Goal: Task Accomplishment & Management: Use online tool/utility

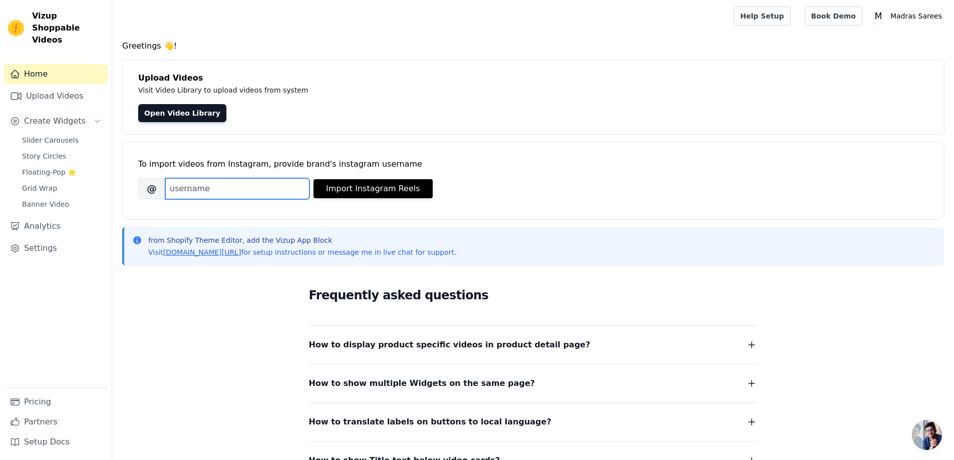
click at [217, 193] on input "Brand's Instagram Username" at bounding box center [237, 188] width 144 height 21
click at [194, 186] on input "Brand's Instagram Username" at bounding box center [237, 188] width 144 height 21
type input "celebrity drapes"
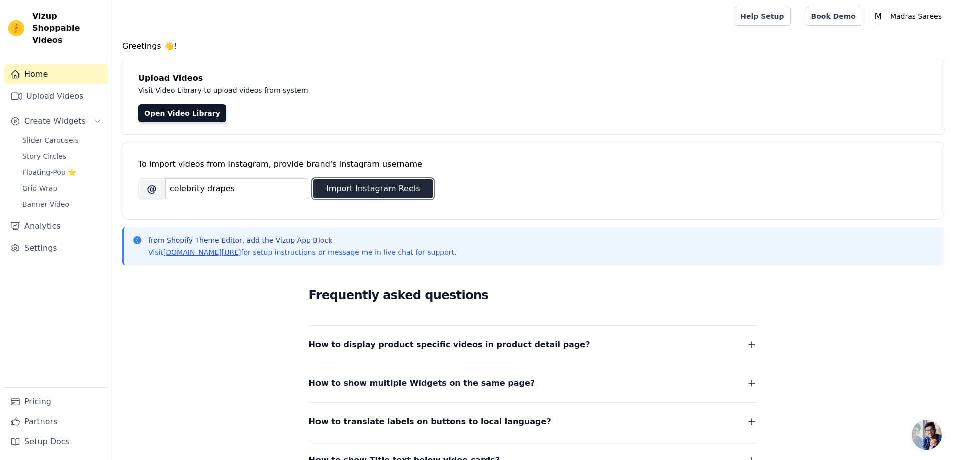
click at [367, 185] on button "Import Instagram Reels" at bounding box center [373, 188] width 119 height 19
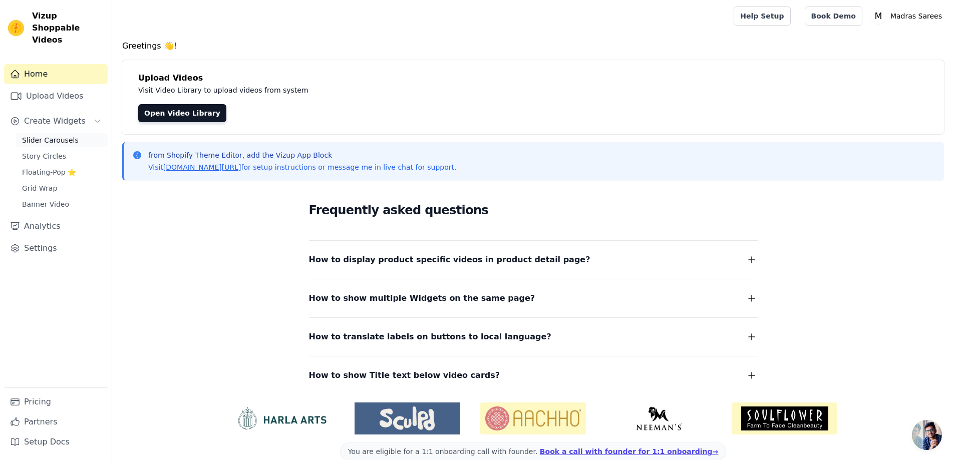
click at [40, 135] on span "Slider Carousels" at bounding box center [50, 140] width 57 height 10
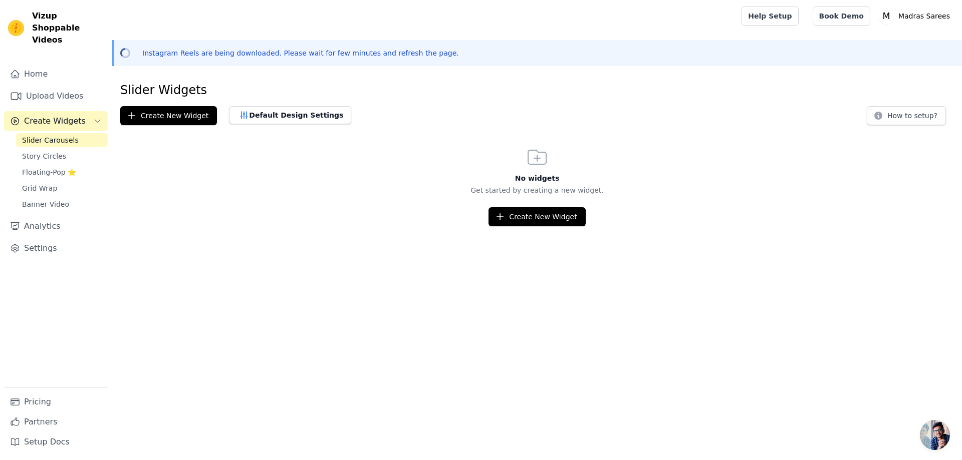
click at [283, 212] on div "Create New Widget" at bounding box center [537, 216] width 850 height 19
click at [41, 183] on span "Grid Wrap" at bounding box center [39, 188] width 35 height 10
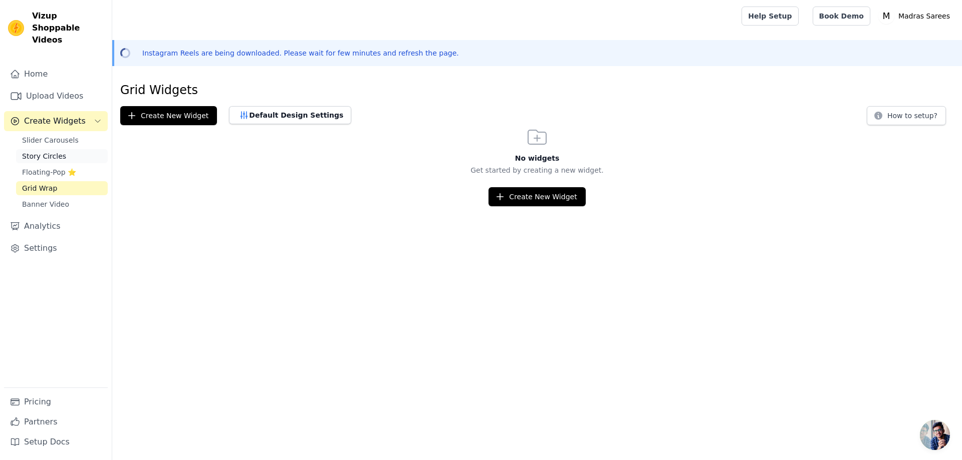
click at [47, 149] on link "Story Circles" at bounding box center [62, 156] width 92 height 14
click at [47, 135] on span "Slider Carousels" at bounding box center [50, 140] width 57 height 10
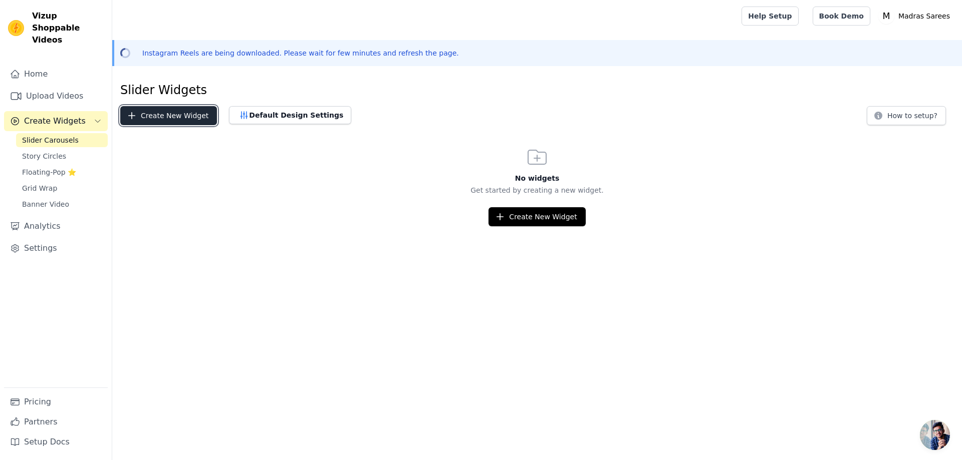
click at [168, 122] on button "Create New Widget" at bounding box center [168, 115] width 97 height 19
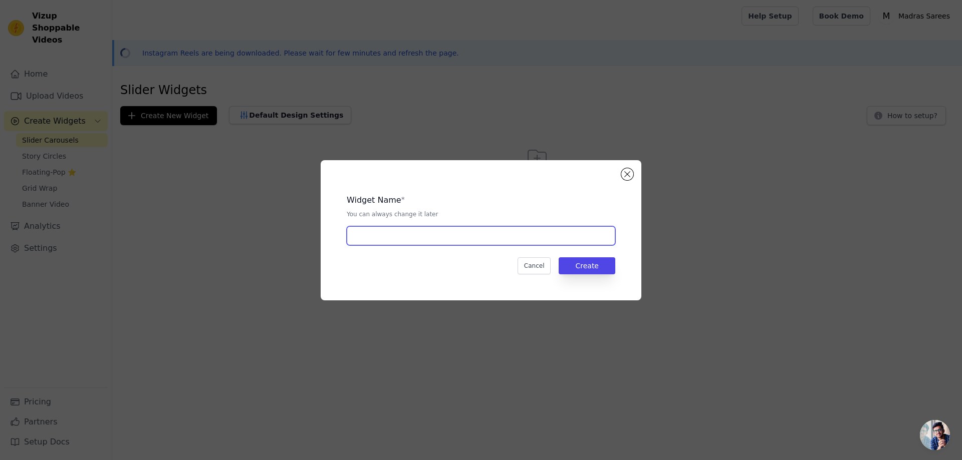
click at [405, 233] on input "text" at bounding box center [481, 235] width 268 height 19
click at [535, 265] on button "Cancel" at bounding box center [534, 265] width 34 height 17
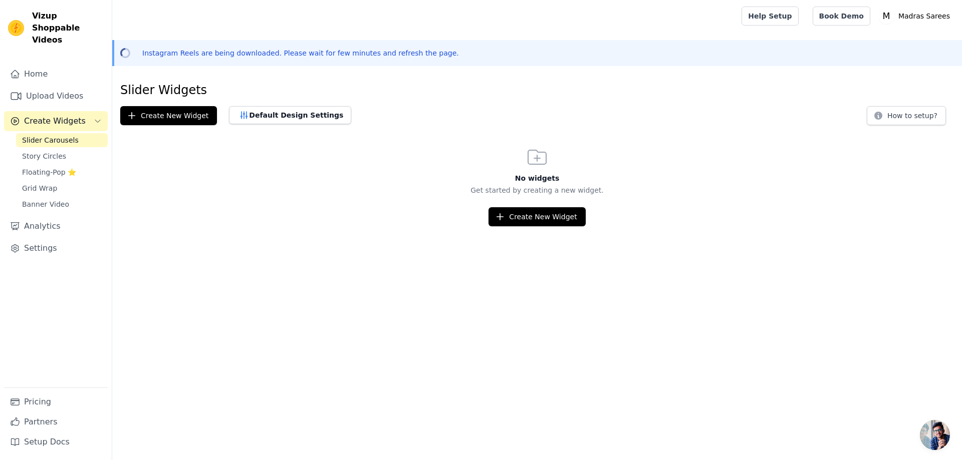
click at [928, 125] on div "Slider Widgets Create New Widget Default Design Settings How to setup? No widge…" at bounding box center [537, 154] width 850 height 144
click at [920, 113] on button "How to setup?" at bounding box center [906, 115] width 79 height 19
click at [539, 212] on button "Create New Widget" at bounding box center [536, 216] width 97 height 19
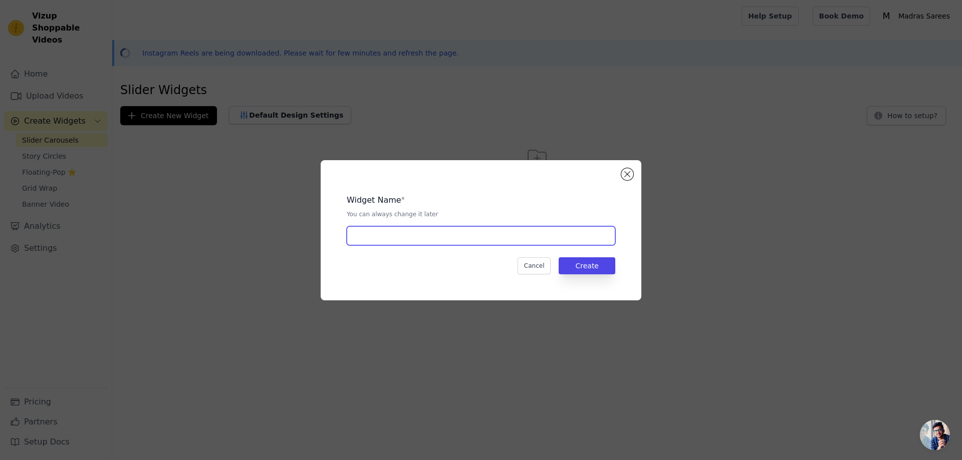
click at [462, 231] on input "text" at bounding box center [481, 235] width 268 height 19
type input "Celebrity Reals"
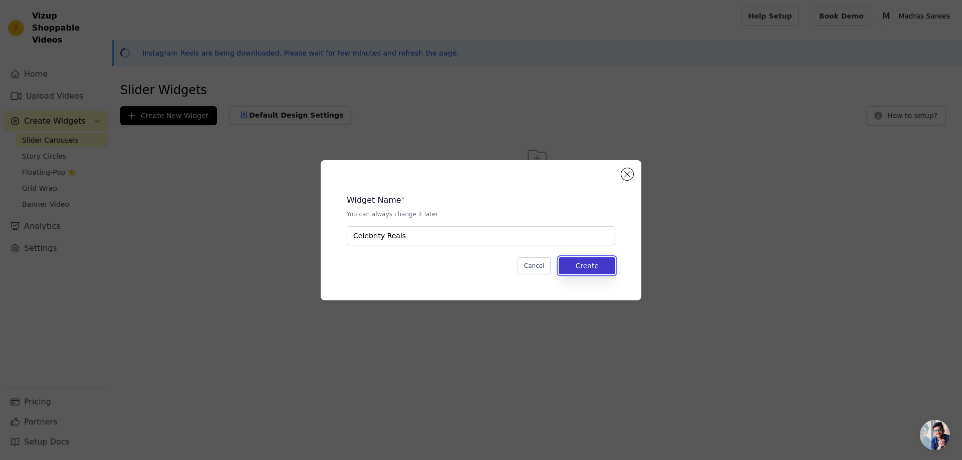
click at [592, 268] on button "Create" at bounding box center [587, 265] width 57 height 17
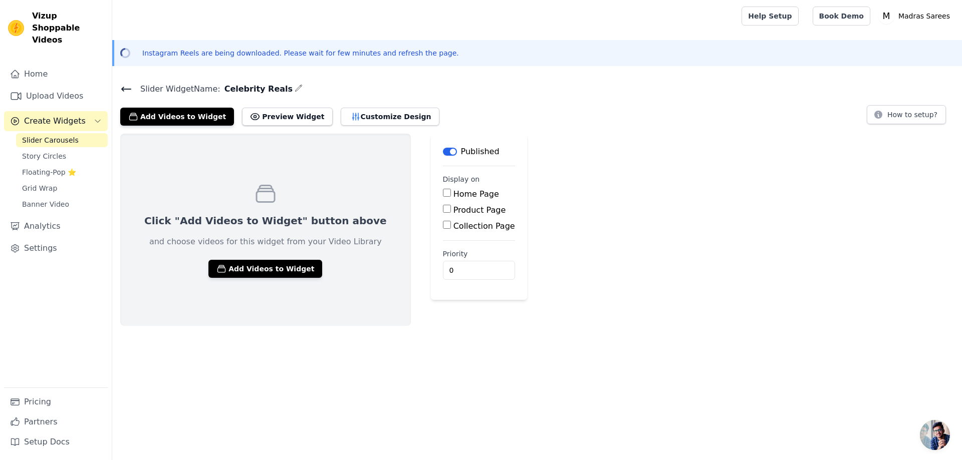
click at [443, 148] on button "Label" at bounding box center [450, 152] width 14 height 8
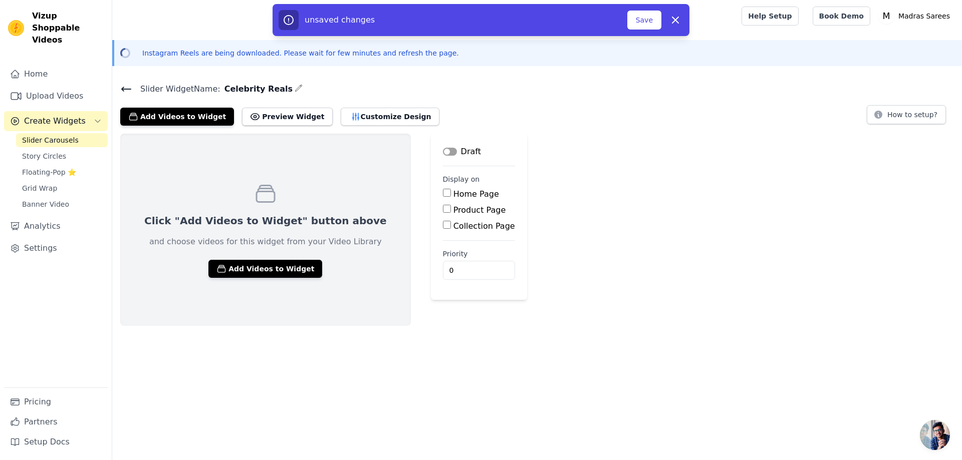
click at [453, 194] on label "Home Page" at bounding box center [476, 194] width 46 height 10
click at [443, 194] on input "Home Page" at bounding box center [447, 193] width 8 height 8
checkbox input "true"
click at [257, 265] on button "Add Videos to Widget" at bounding box center [265, 269] width 114 height 18
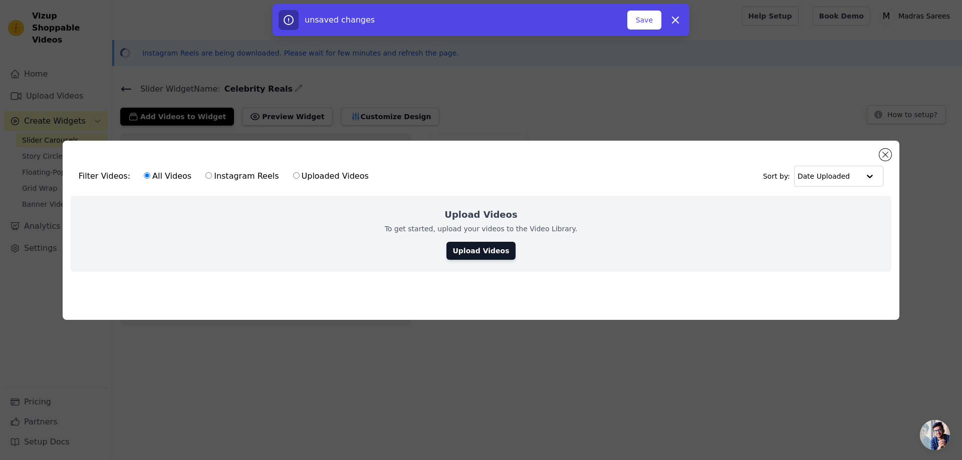
click at [235, 173] on label "Instagram Reels" at bounding box center [242, 176] width 74 height 13
click at [212, 173] on input "Instagram Reels" at bounding box center [208, 175] width 7 height 7
radio input "true"
click at [493, 249] on link "Upload Videos" at bounding box center [480, 251] width 69 height 18
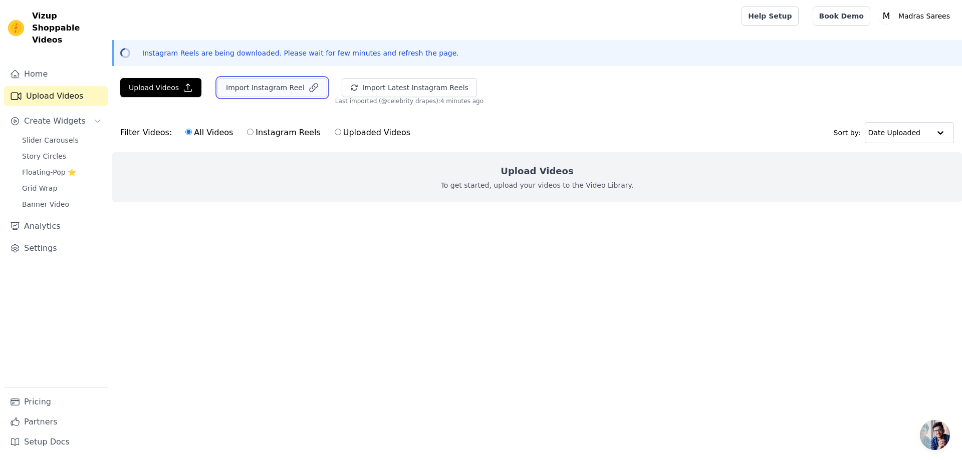
click at [288, 90] on button "Import Instagram Reel" at bounding box center [272, 87] width 110 height 19
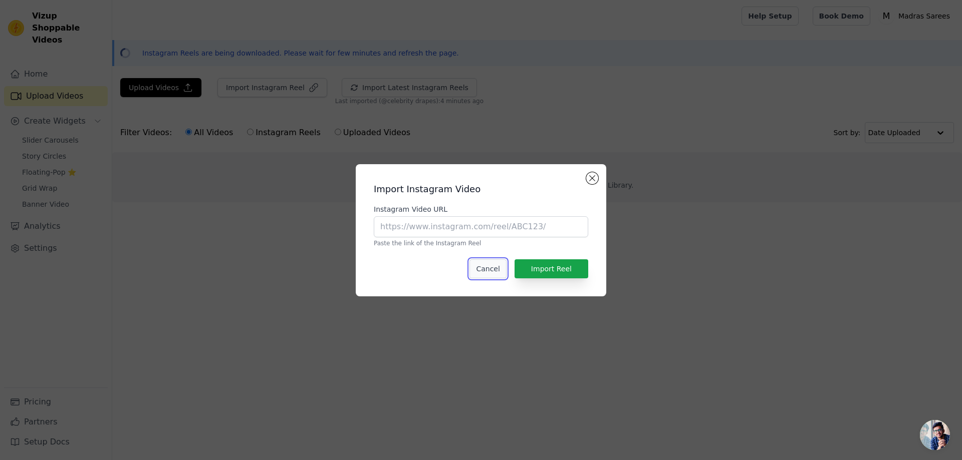
click at [485, 268] on button "Cancel" at bounding box center [487, 268] width 37 height 19
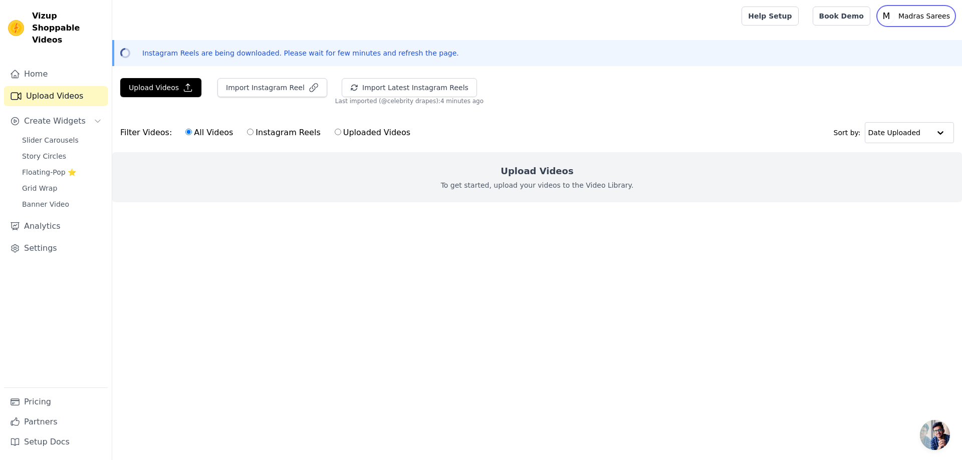
click at [926, 15] on p "Madras Sarees" at bounding box center [924, 16] width 60 height 18
click at [48, 135] on span "Slider Carousels" at bounding box center [50, 140] width 57 height 10
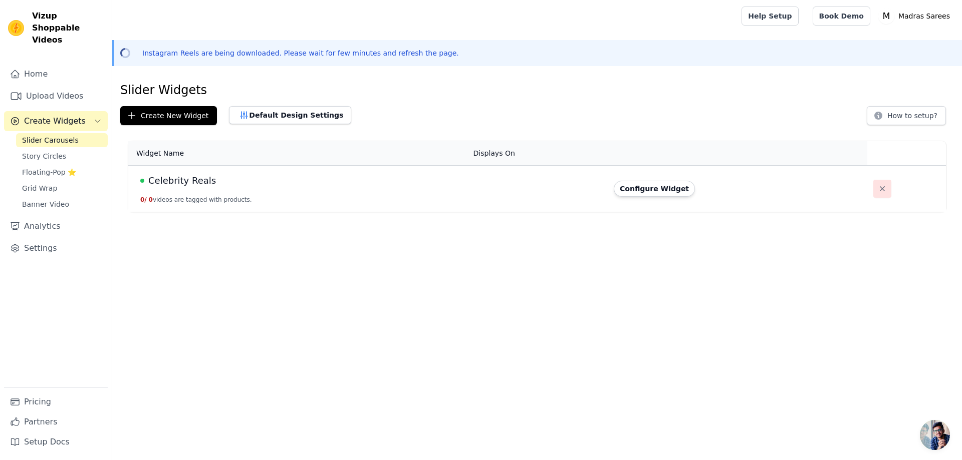
click at [880, 188] on icon "button" at bounding box center [882, 188] width 5 height 5
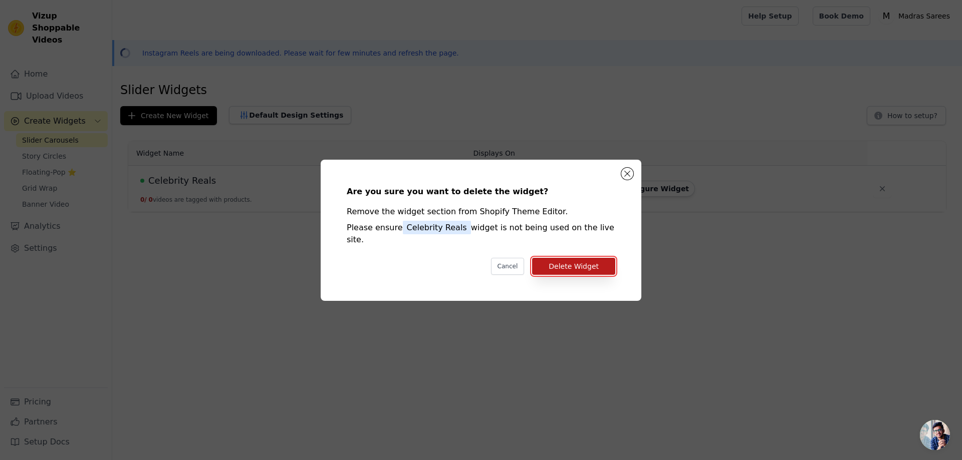
click at [581, 258] on button "Delete Widget" at bounding box center [573, 266] width 83 height 17
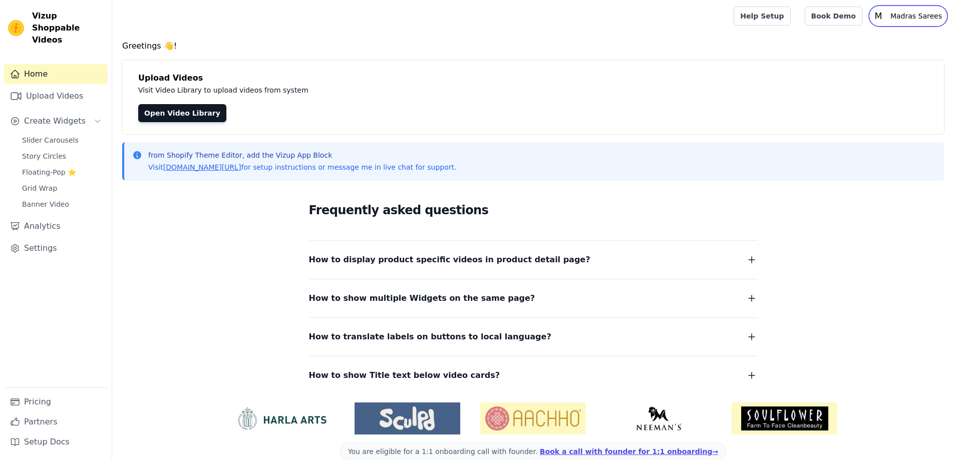
click at [914, 19] on p "Madras Sarees" at bounding box center [917, 16] width 60 height 18
